Goal: Task Accomplishment & Management: Use online tool/utility

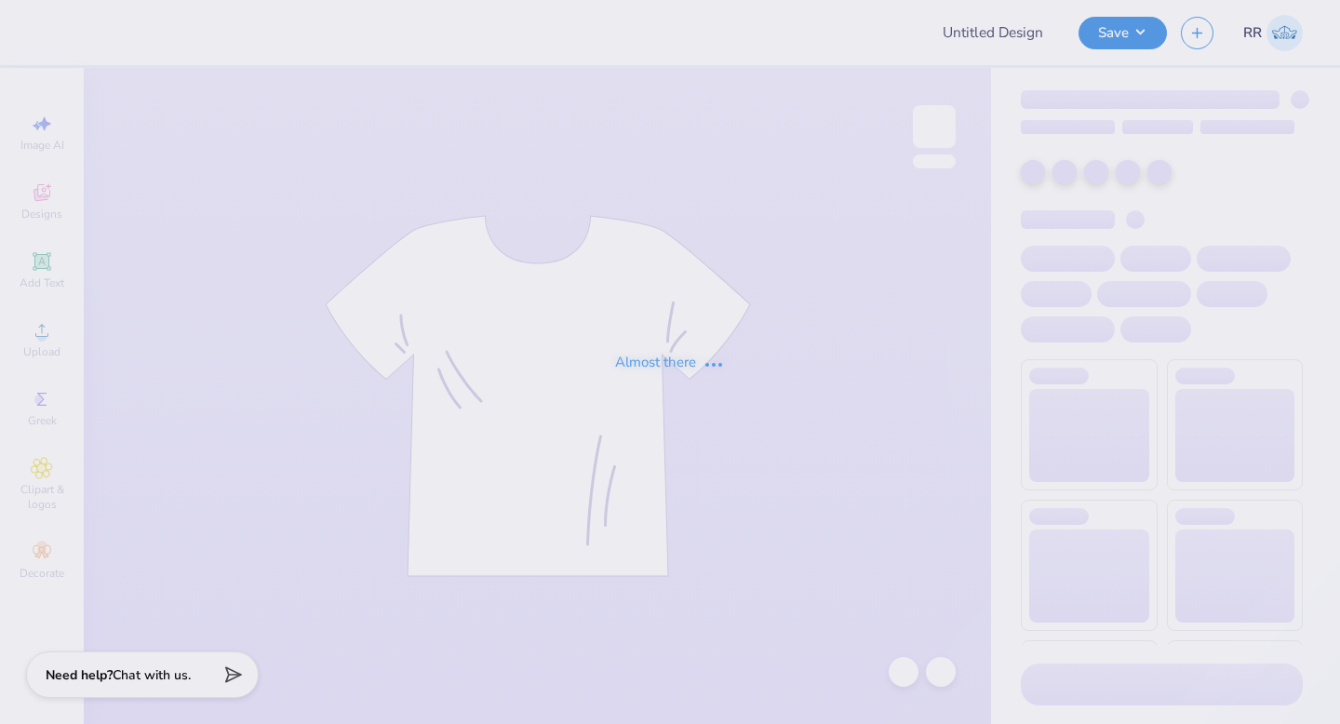
type input "Phi mu [GEOGRAPHIC_DATA]/ jersey shore"
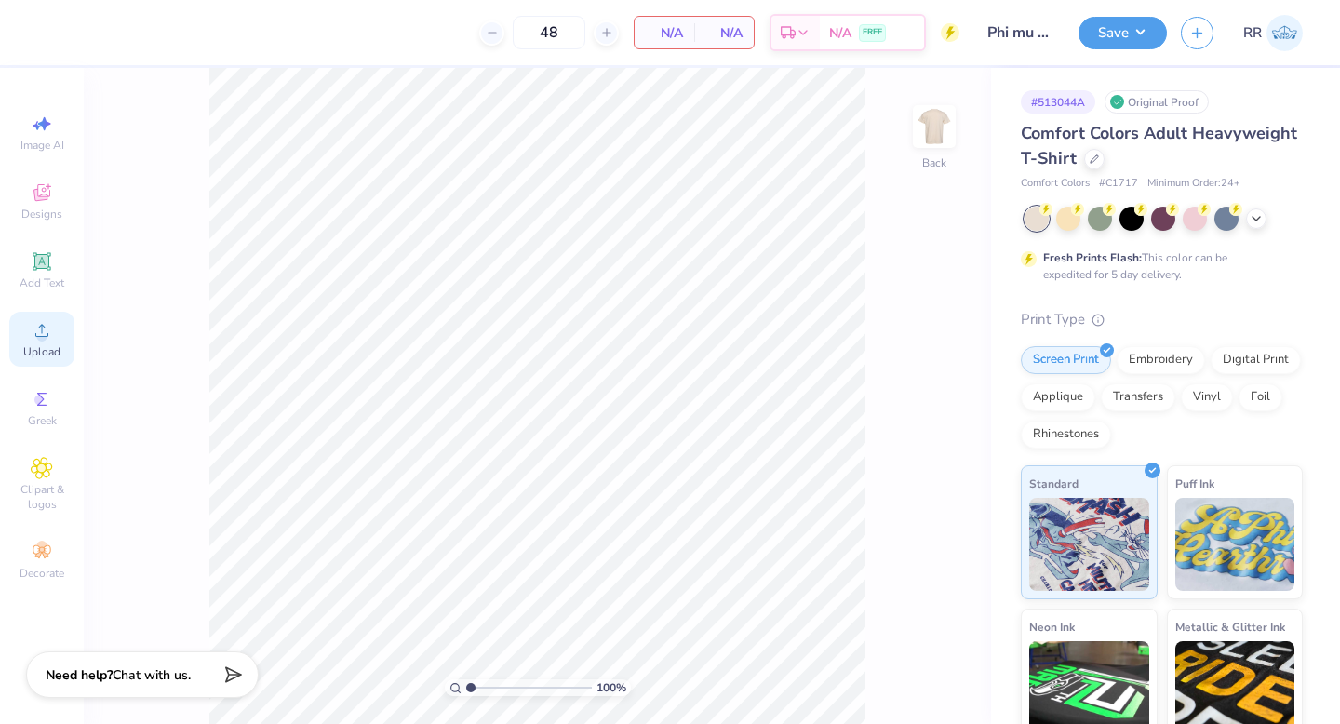
click at [40, 340] on circle at bounding box center [41, 336] width 10 height 10
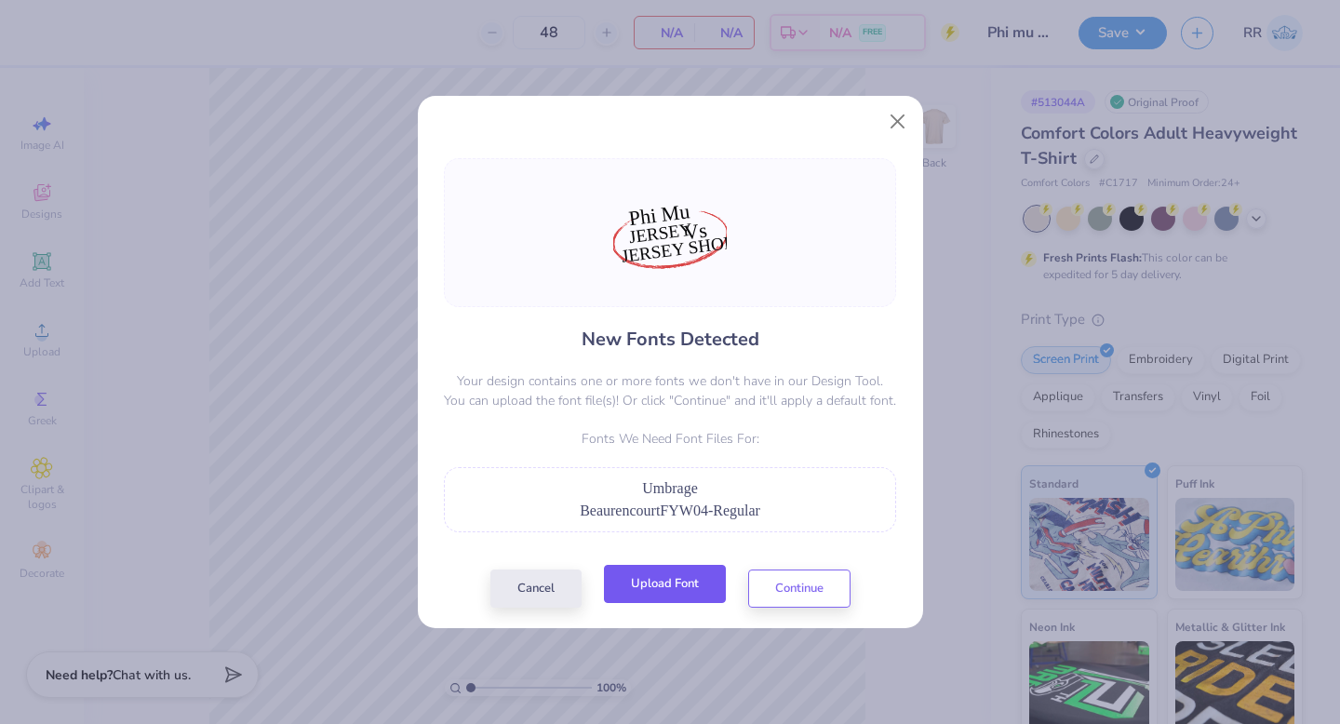
click at [660, 592] on button "Upload Font" at bounding box center [665, 584] width 122 height 38
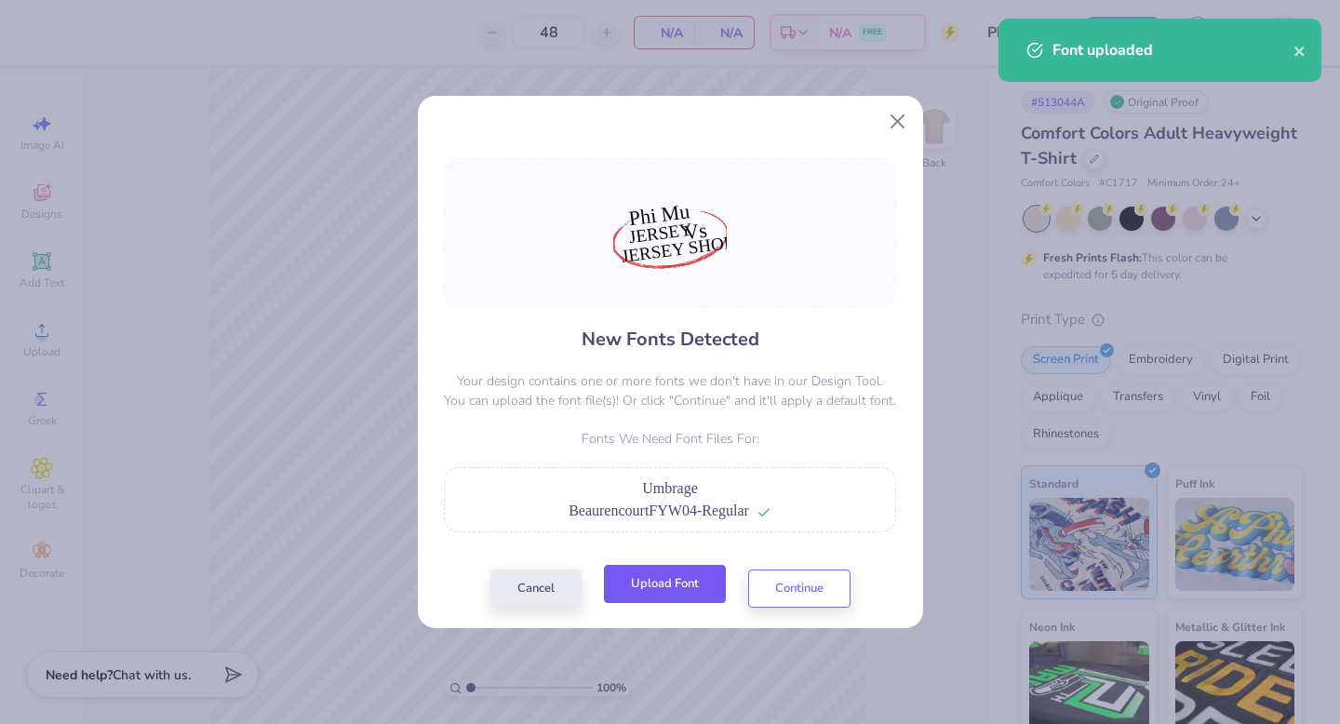
click at [654, 583] on button "Upload Font" at bounding box center [665, 584] width 122 height 38
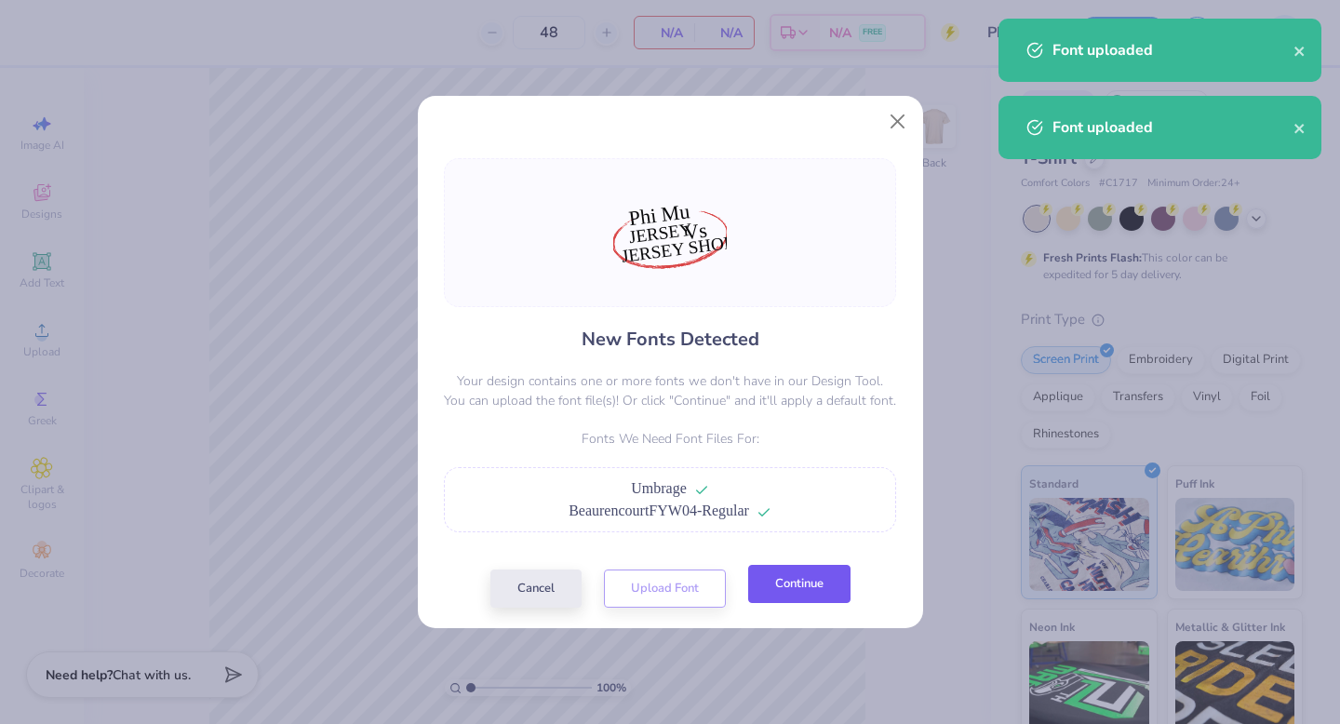
click at [797, 583] on button "Continue" at bounding box center [799, 584] width 102 height 38
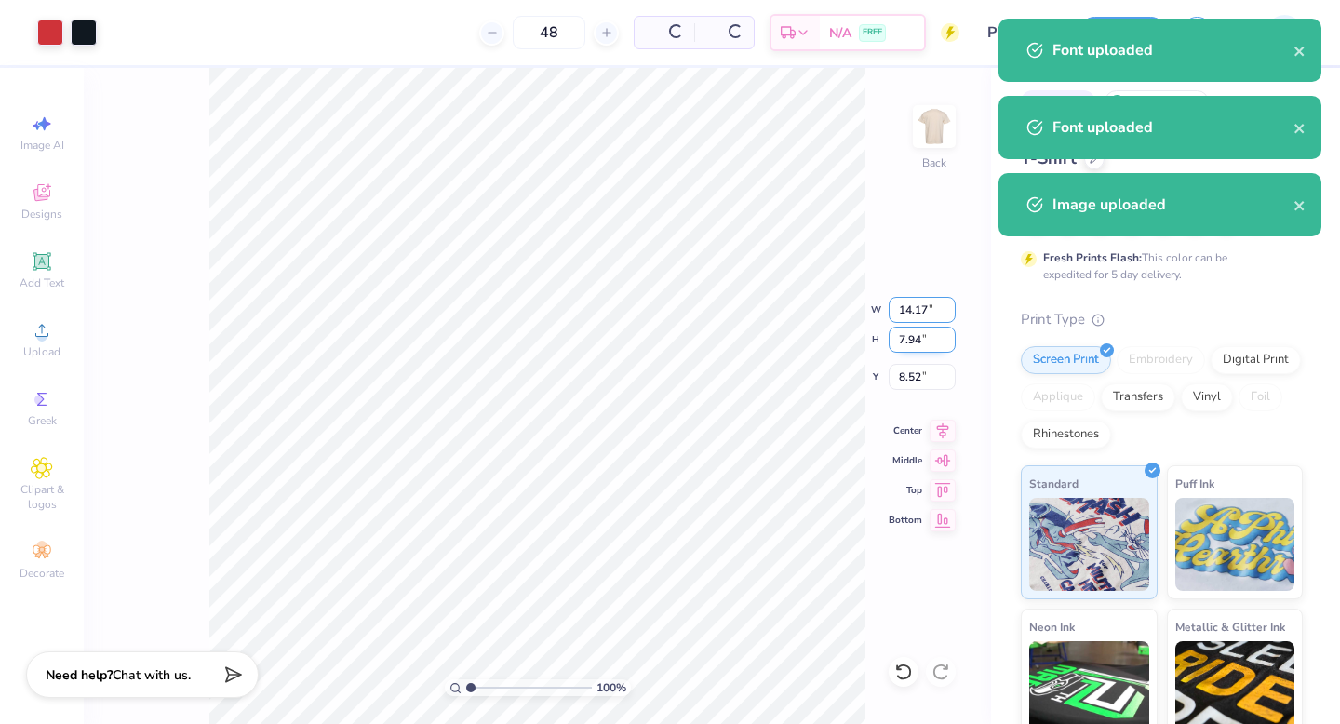
drag, startPoint x: 924, startPoint y: 306, endPoint x: 889, endPoint y: 329, distance: 41.5
click at [898, 311] on input "14.17" at bounding box center [921, 310] width 67 height 26
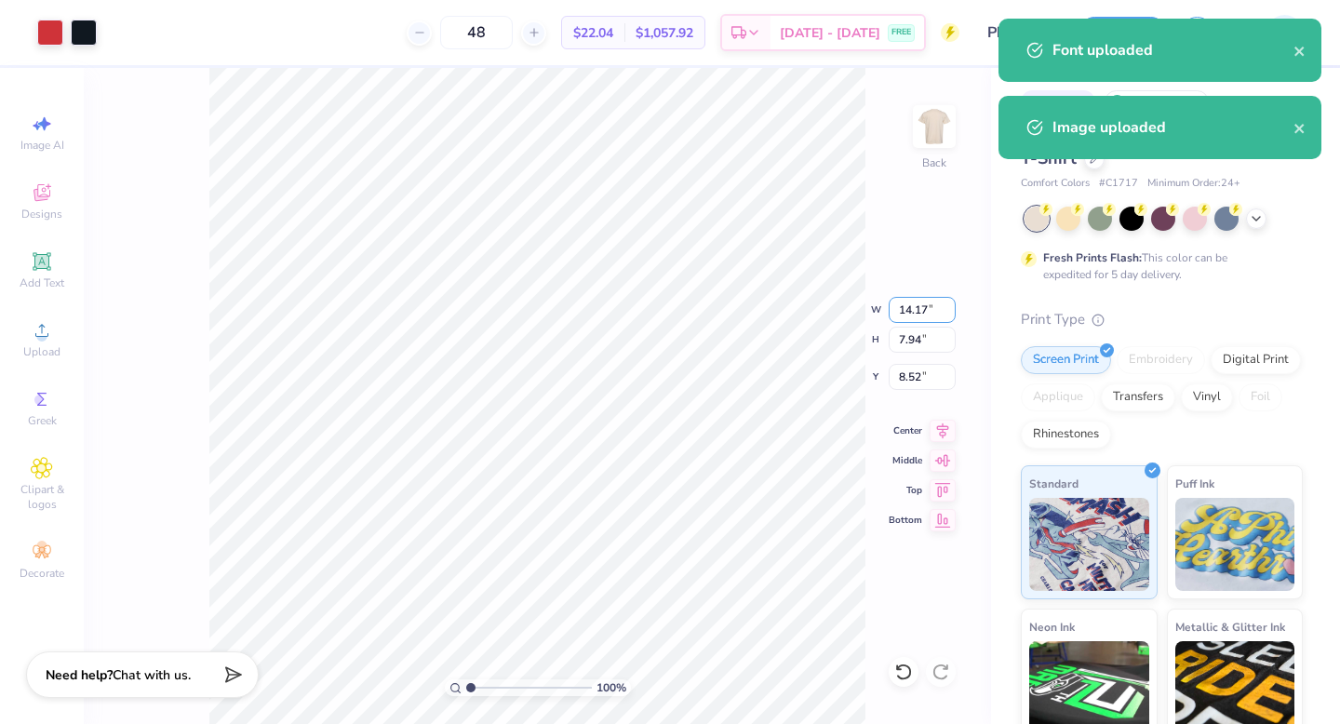
type input "7"
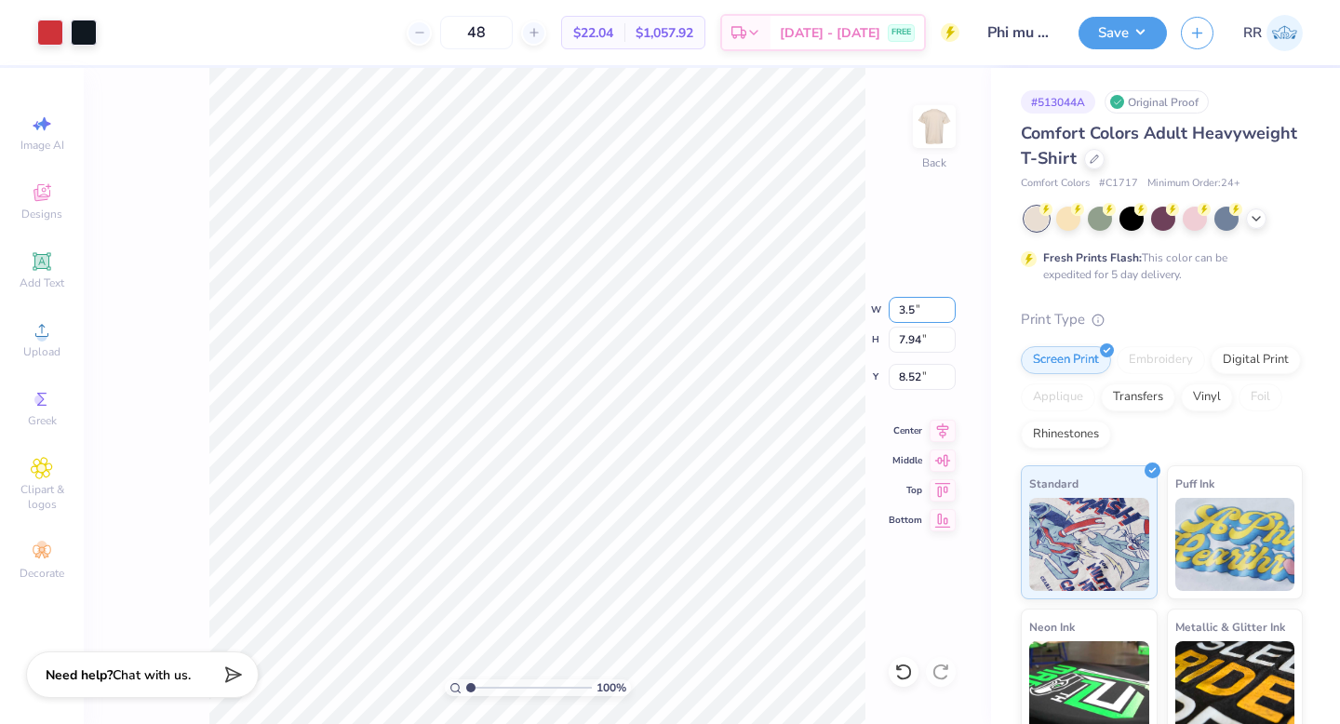
type input "3.50"
type input "1.96"
type input "3.00"
drag, startPoint x: 940, startPoint y: 133, endPoint x: 909, endPoint y: 134, distance: 30.7
click at [940, 133] on img at bounding box center [933, 126] width 37 height 37
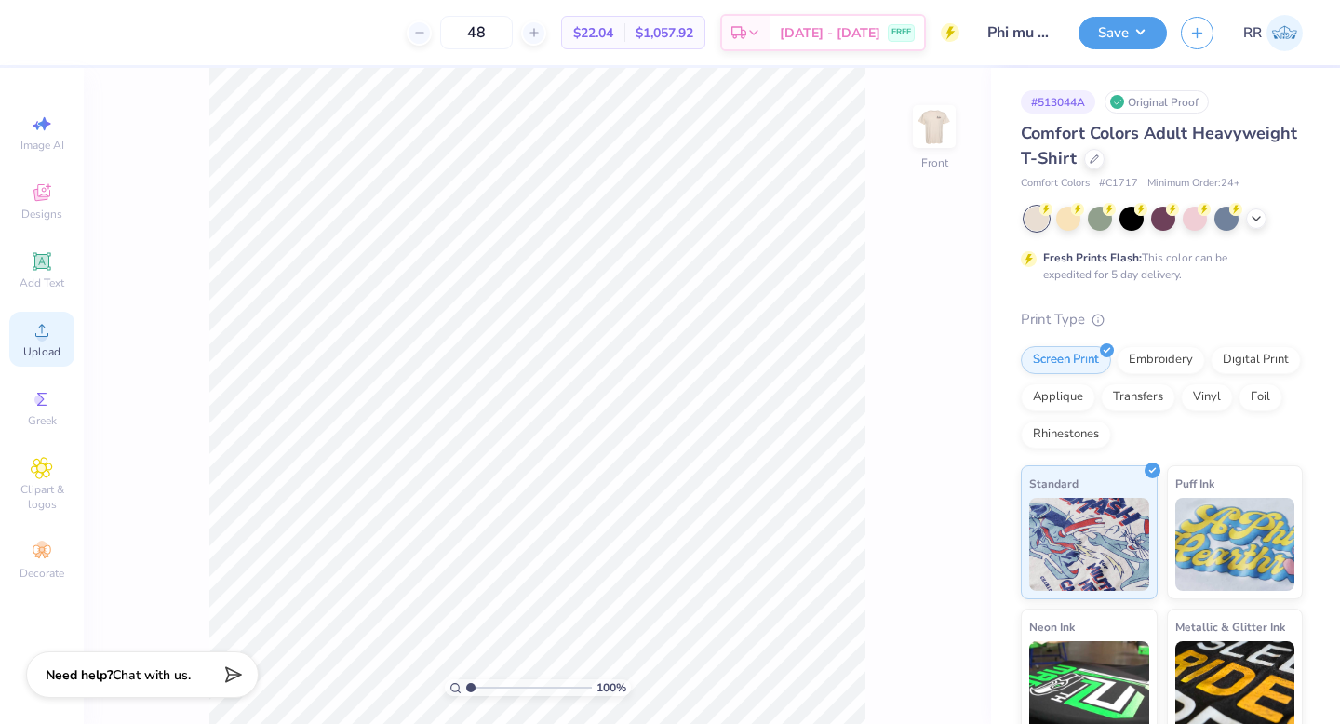
click at [51, 333] on icon at bounding box center [42, 330] width 22 height 22
click at [31, 337] on icon at bounding box center [42, 330] width 22 height 22
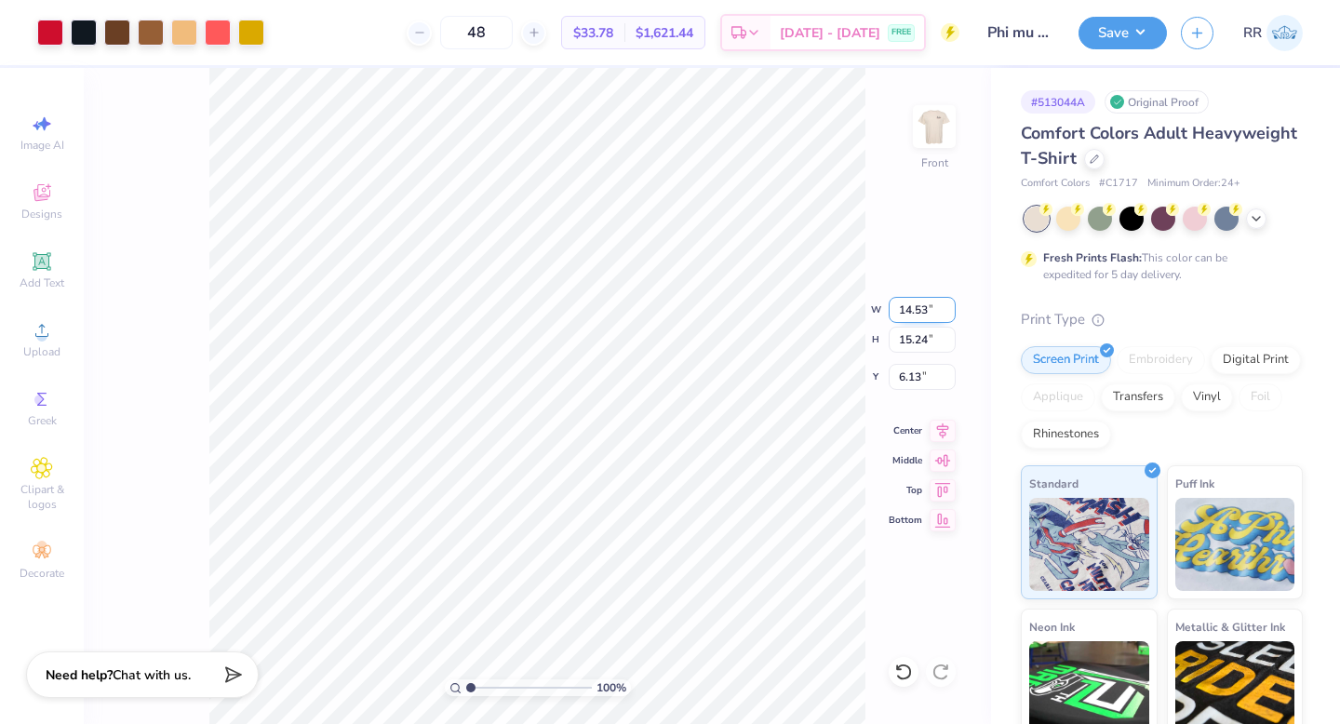
click at [927, 309] on input "14.53" at bounding box center [921, 310] width 67 height 26
type input "12.50"
type input "13.11"
type input "3.00"
click at [936, 422] on icon at bounding box center [942, 428] width 26 height 22
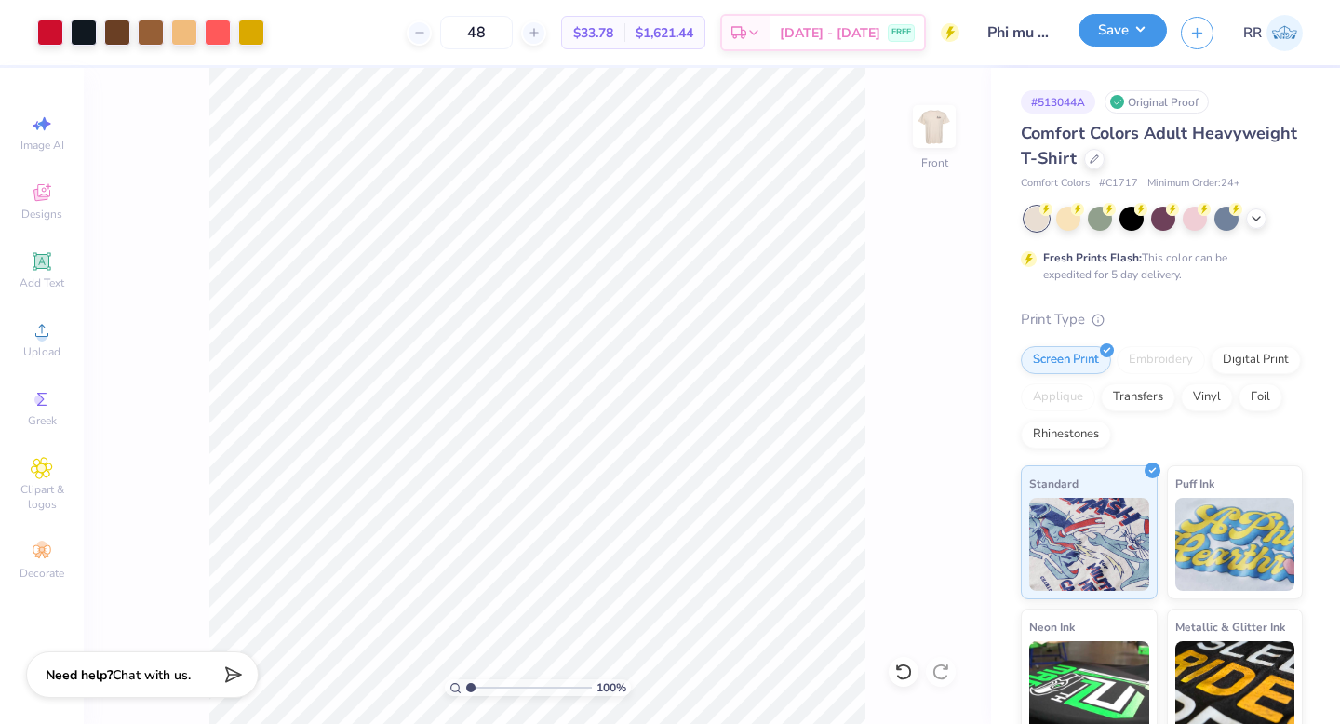
click at [1127, 27] on button "Save" at bounding box center [1122, 30] width 88 height 33
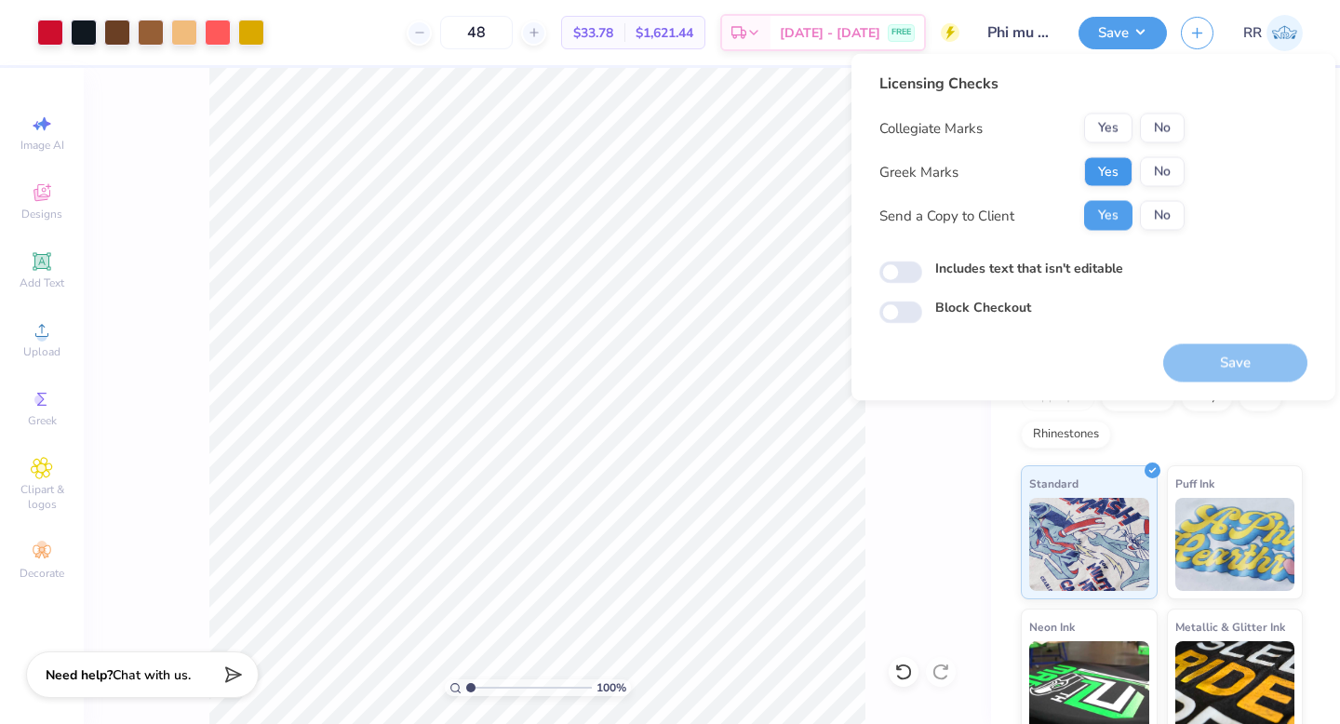
click at [1111, 159] on button "Yes" at bounding box center [1108, 172] width 48 height 30
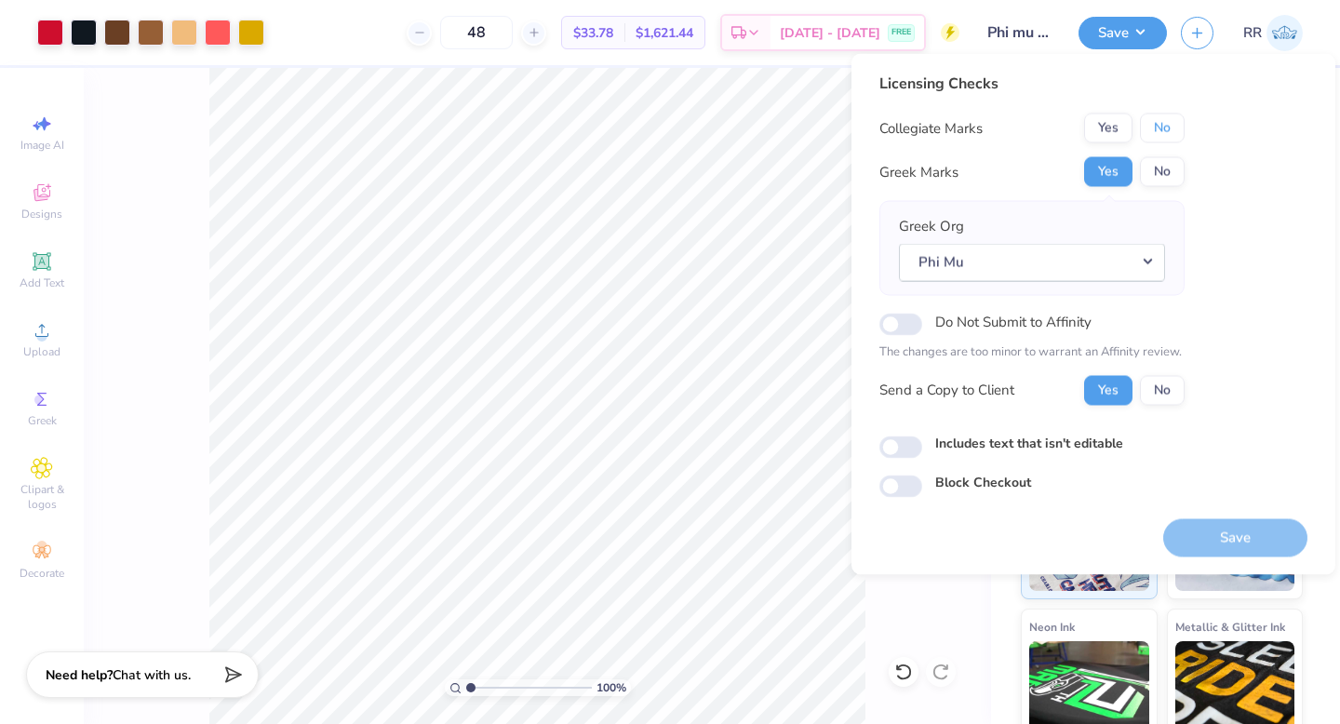
drag, startPoint x: 1163, startPoint y: 120, endPoint x: 1184, endPoint y: 140, distance: 29.0
click at [1163, 120] on button "No" at bounding box center [1162, 128] width 45 height 30
drag, startPoint x: 1196, startPoint y: 528, endPoint x: 1220, endPoint y: 519, distance: 25.0
click at [1204, 527] on button "Save" at bounding box center [1235, 537] width 144 height 38
